Goal: Information Seeking & Learning: Understand process/instructions

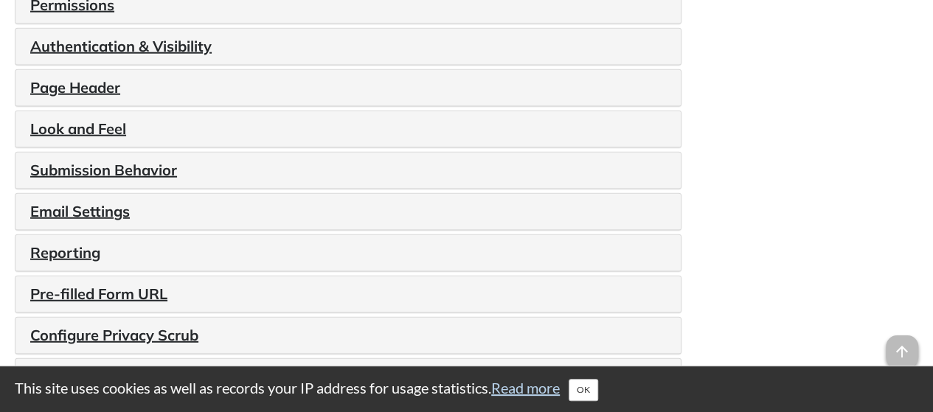
scroll to position [1918, 0]
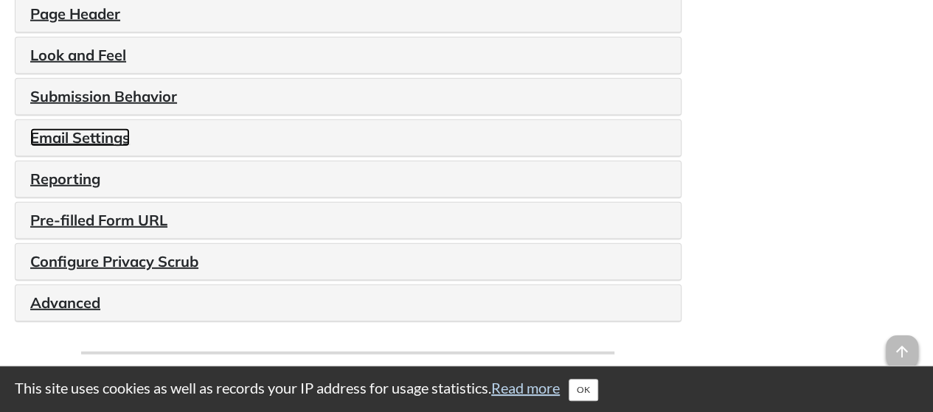
click at [93, 131] on link "Email Settings" at bounding box center [80, 137] width 100 height 18
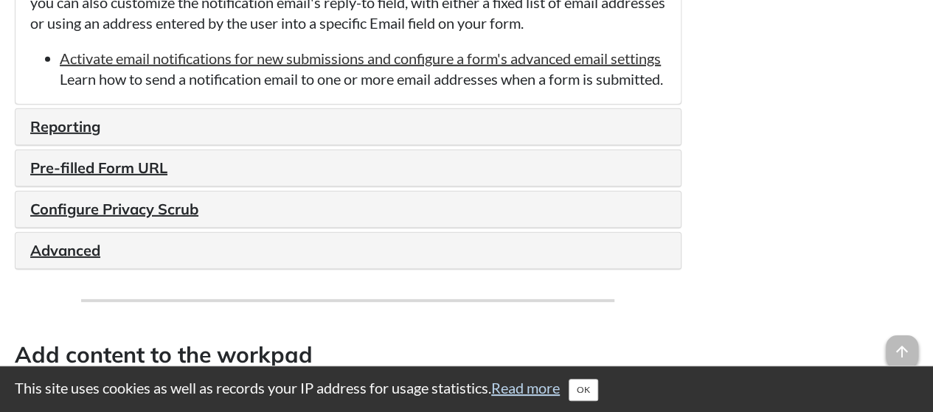
scroll to position [2065, 0]
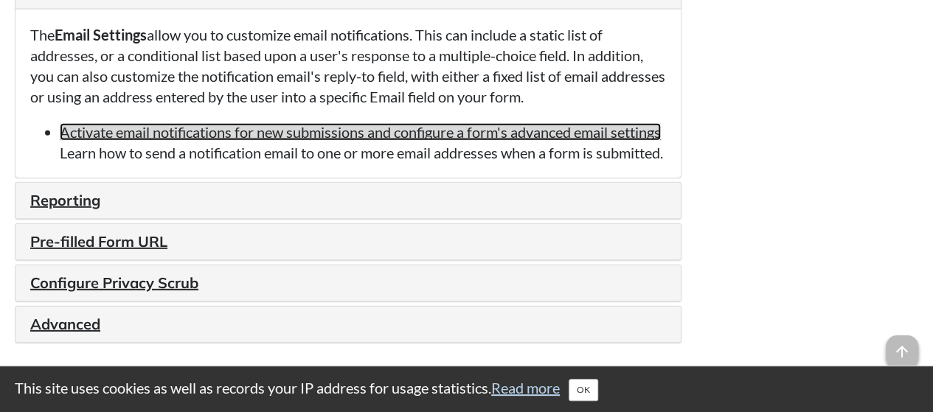
click at [310, 134] on link "Activate email notifications for new submissions and configure a form's advance…" at bounding box center [360, 132] width 601 height 18
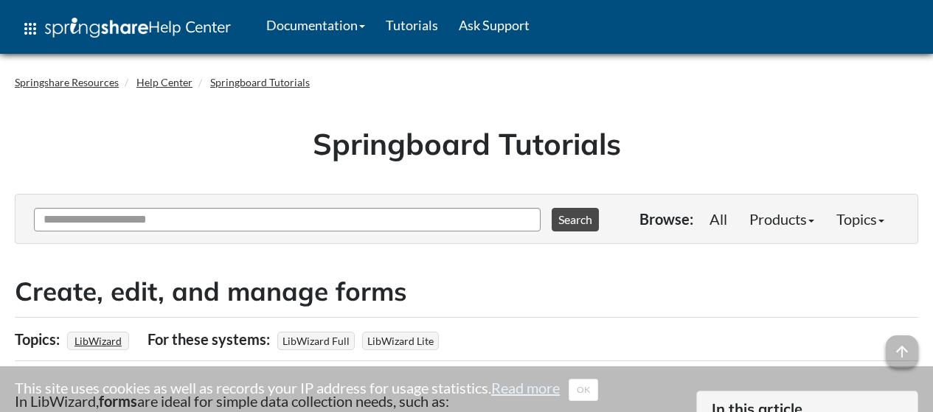
scroll to position [2065, 0]
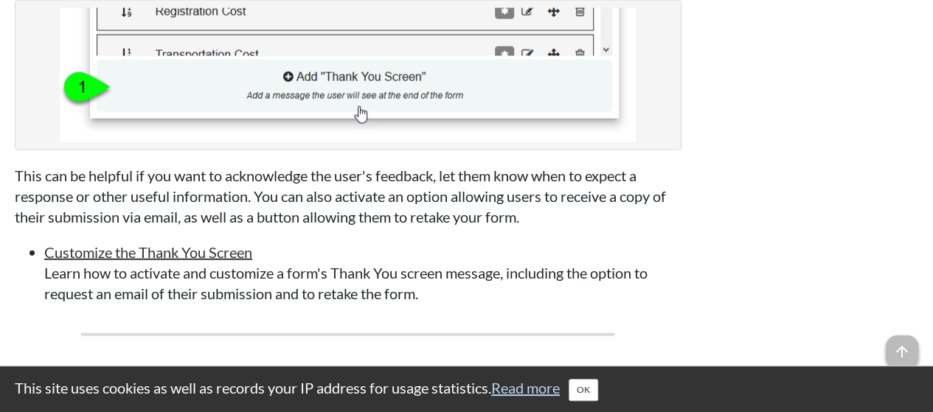
scroll to position [4499, 0]
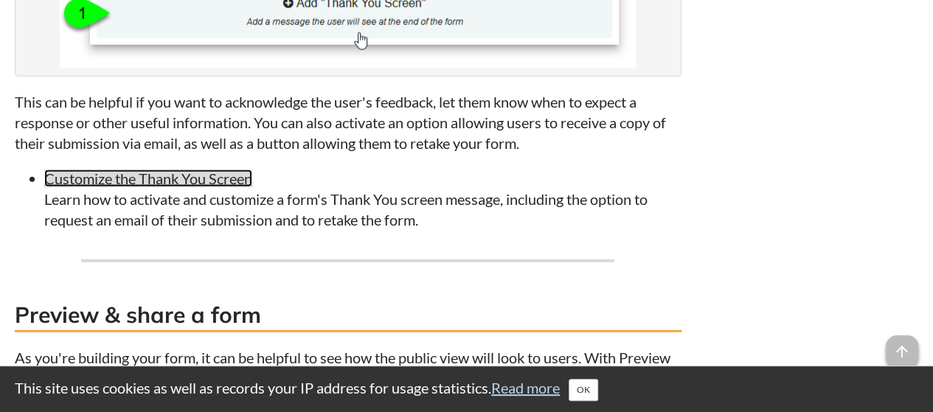
click at [202, 170] on link "Customize the Thank You Screen" at bounding box center [148, 179] width 208 height 18
